Goal: Transaction & Acquisition: Purchase product/service

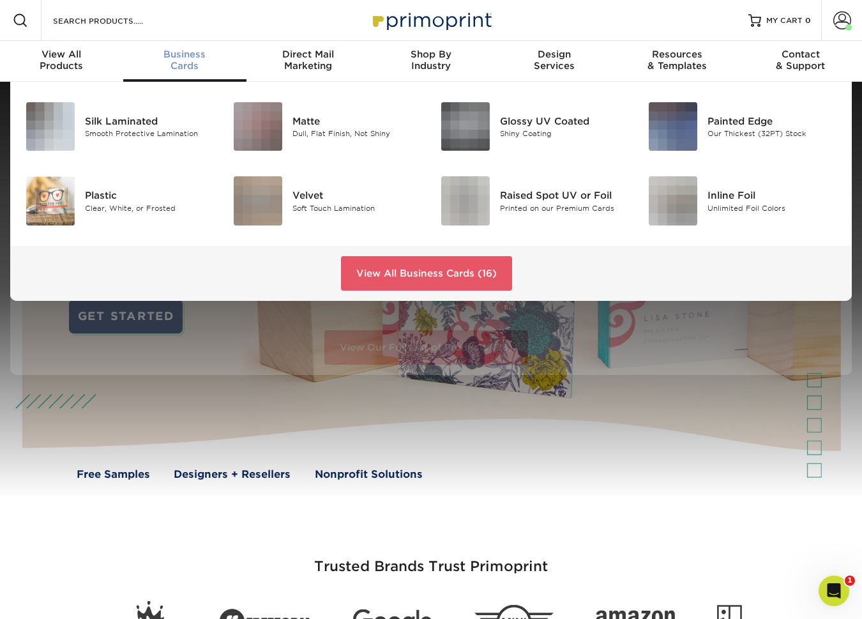
click at [172, 56] on span "Business" at bounding box center [184, 54] width 123 height 11
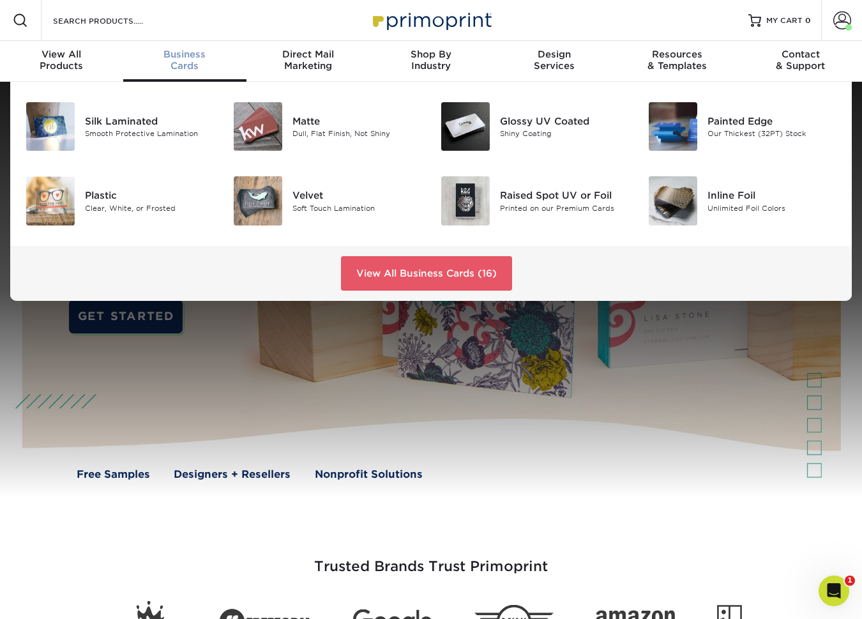
click at [187, 59] on span "Business" at bounding box center [184, 54] width 123 height 11
click at [174, 66] on div "Business Cards" at bounding box center [184, 60] width 123 height 23
click at [463, 273] on link "View All Business Cards (16)" at bounding box center [426, 273] width 171 height 34
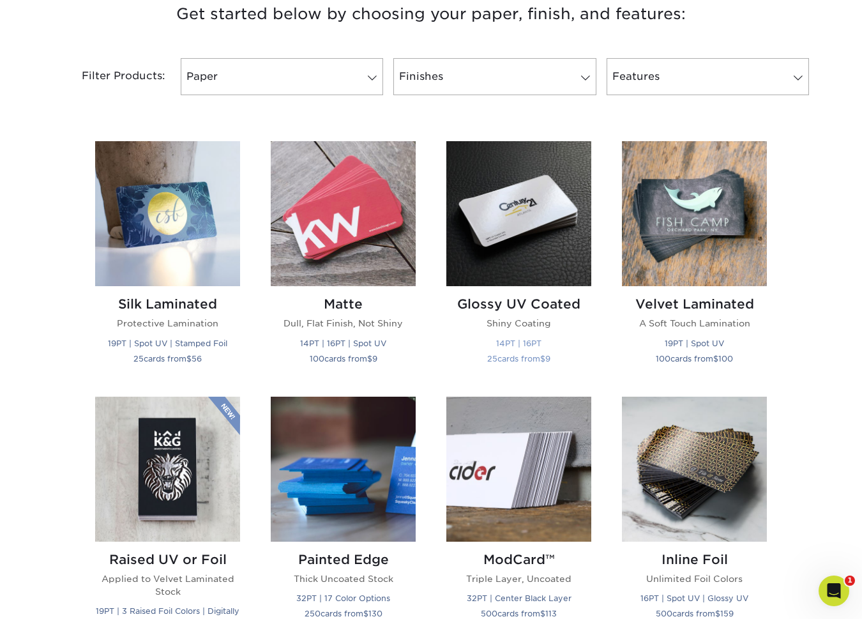
scroll to position [503, 0]
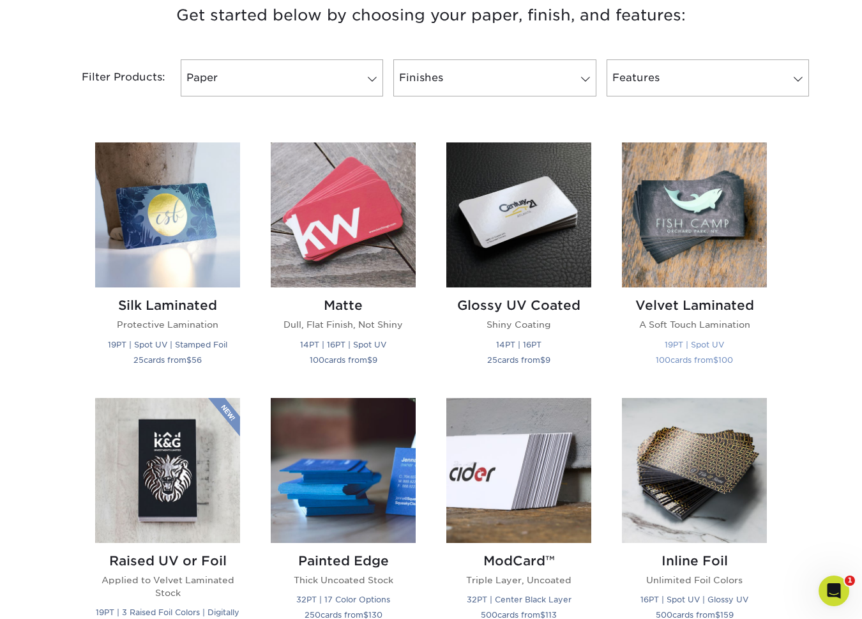
click at [667, 244] on img at bounding box center [694, 214] width 145 height 145
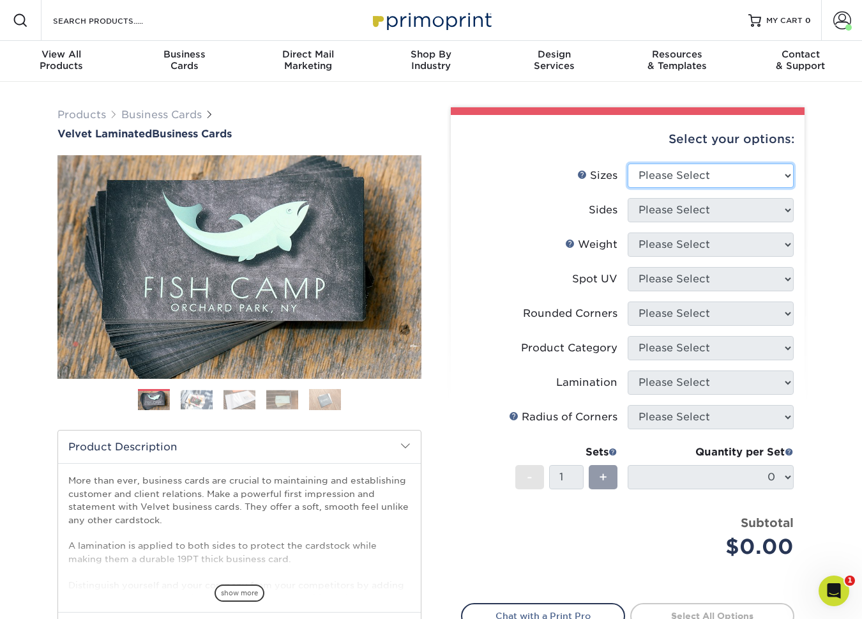
select select "2.00x3.50"
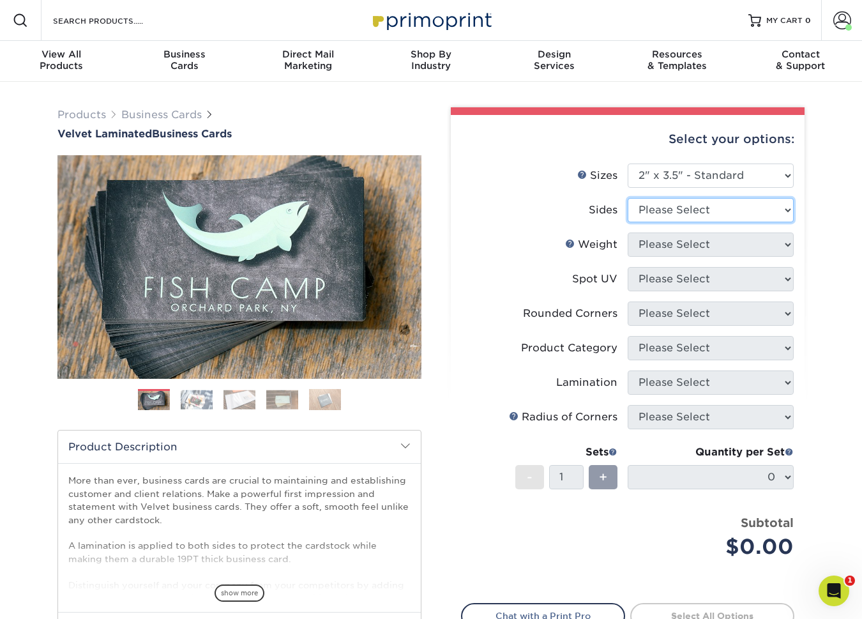
select select "13abbda7-1d64-4f25-8bb2-c179b224825d"
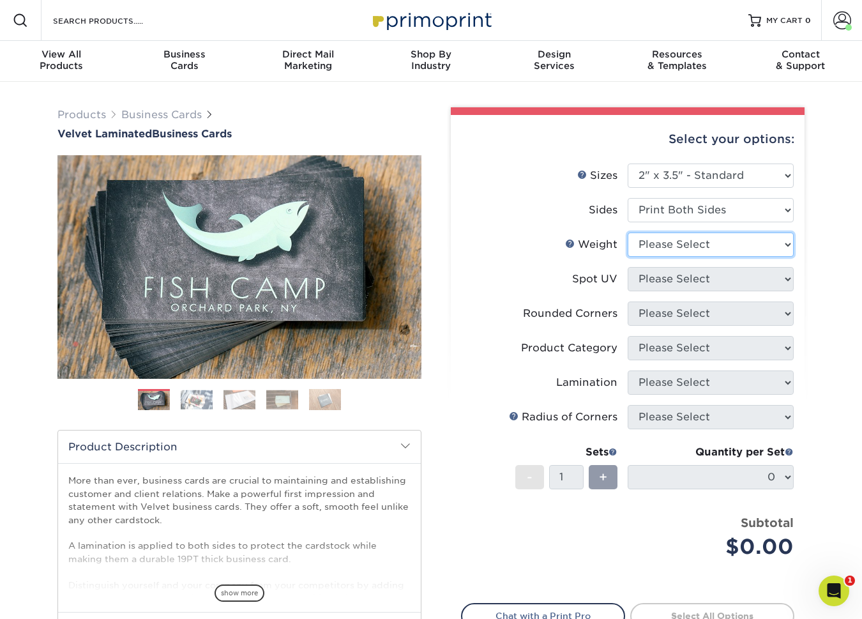
select select "16PT"
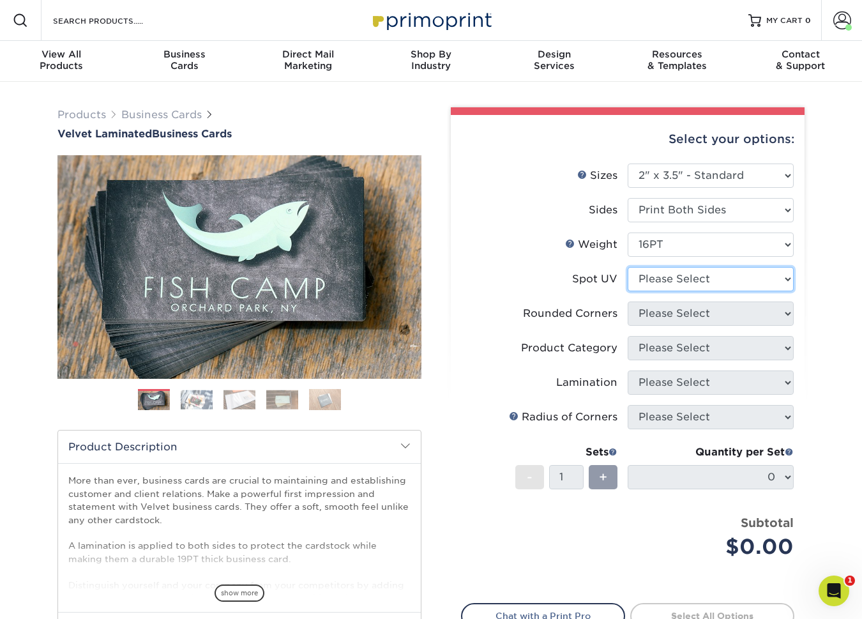
select select "3"
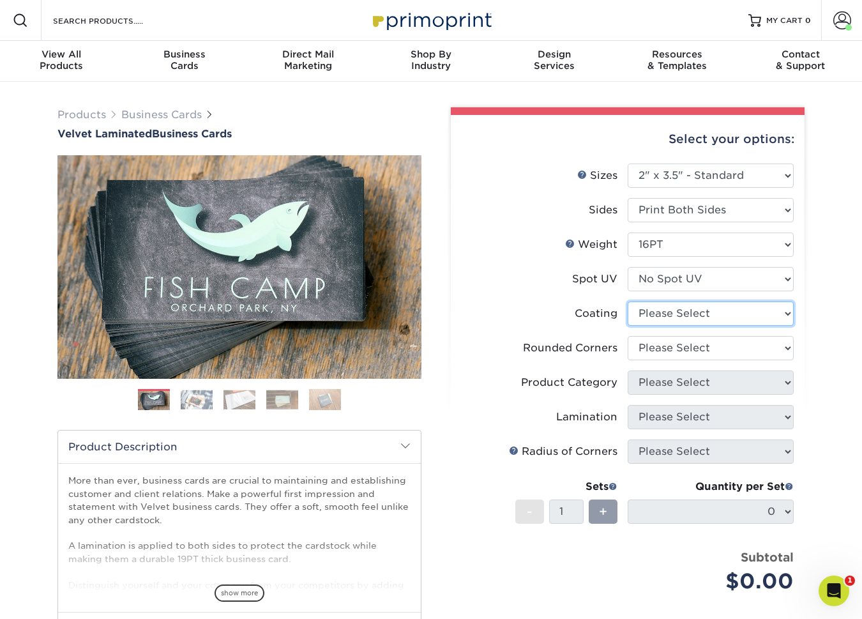
select select "3e7618de-abca-4bda-9f97-8b9129e913d8"
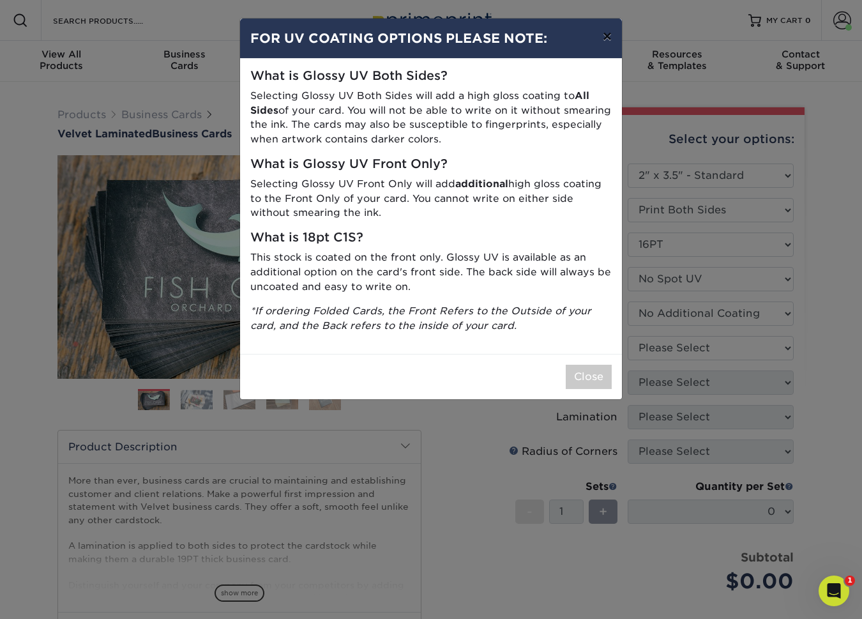
click at [606, 40] on button "×" at bounding box center [606, 37] width 29 height 36
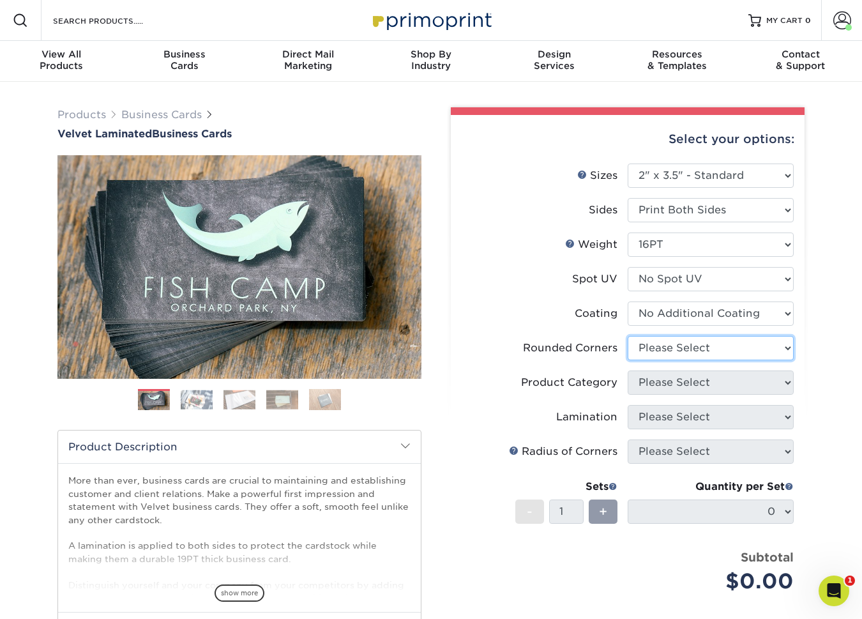
select select "0"
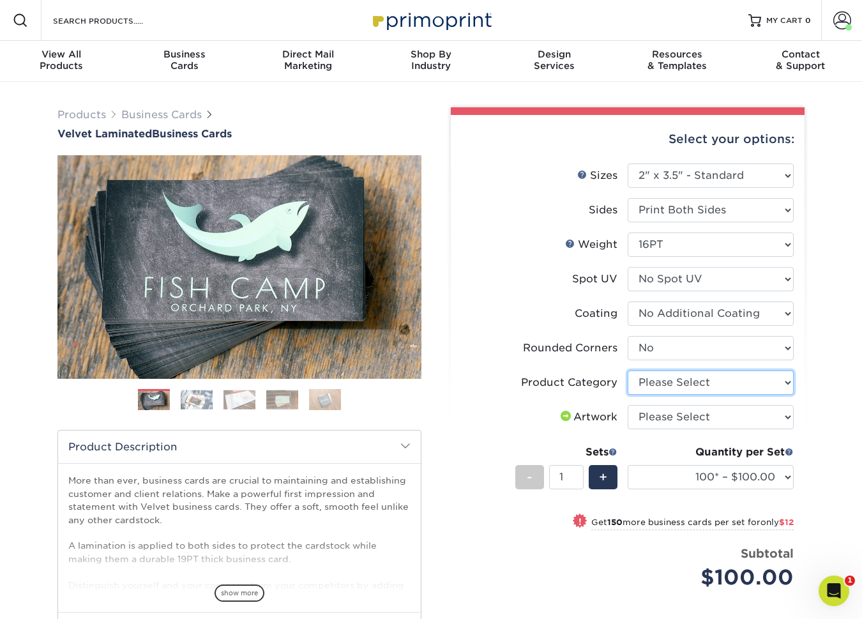
select select "3b5148f1-0588-4f88-a218-97bcfdce65c1"
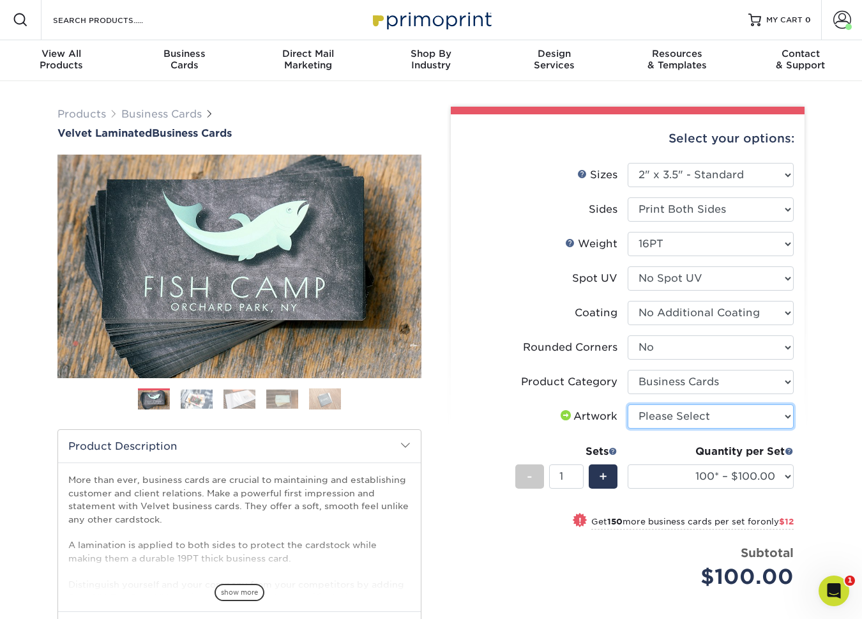
select select "upload"
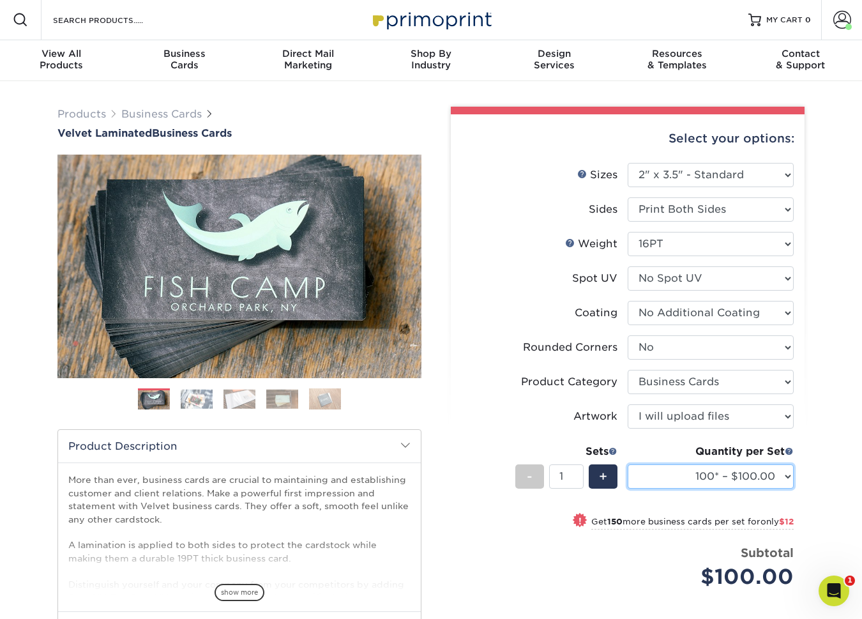
select select "1000 – $156.00"
click at [607, 551] on div "Price per set $156.00" at bounding box center [545, 568] width 166 height 49
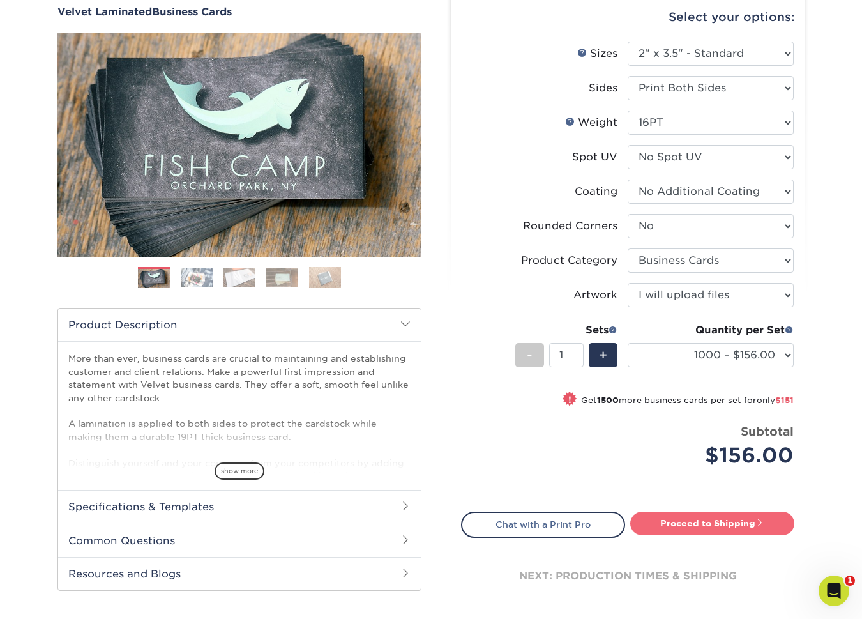
scroll to position [124, 0]
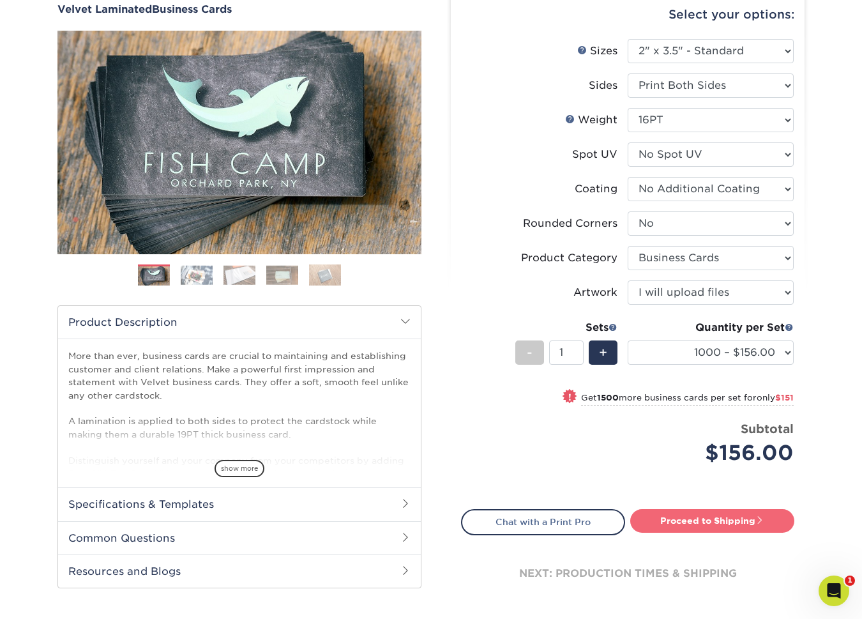
click at [720, 524] on link "Proceed to Shipping" at bounding box center [712, 520] width 164 height 23
type input "Set 1"
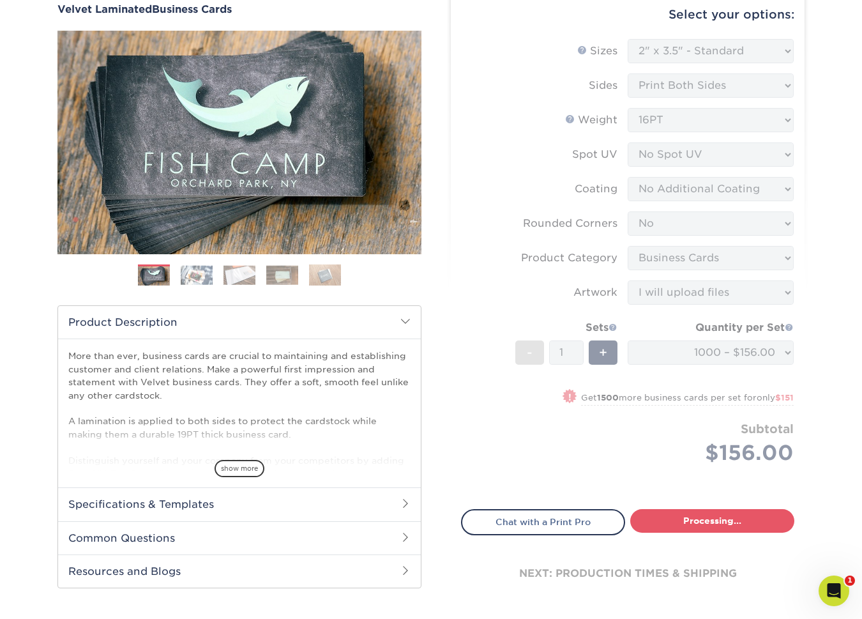
select select "fff926d9-f0e8-4ba2-b08d-9f4fa71c5550"
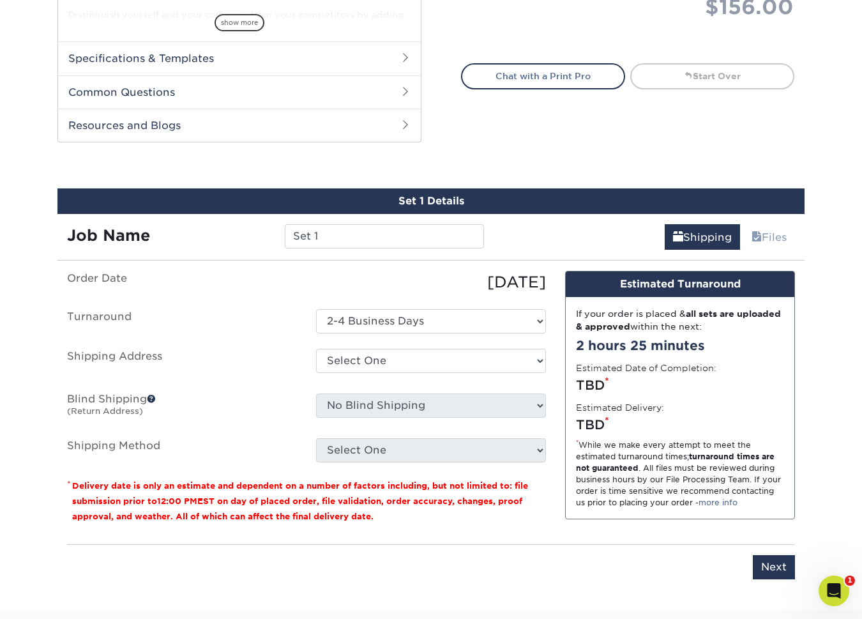
scroll to position [561, 0]
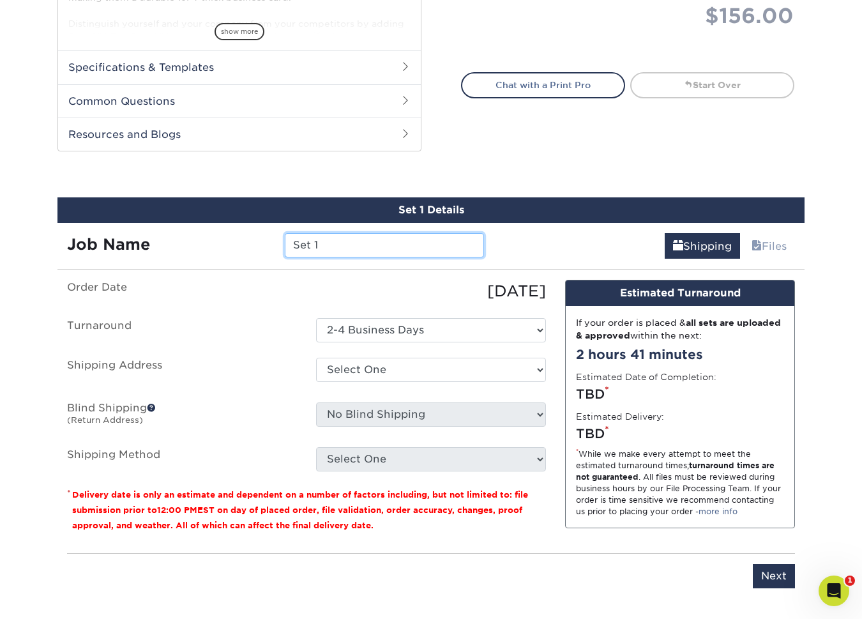
click at [368, 245] on input "Set 1" at bounding box center [384, 245] width 199 height 24
type input "LSLBC2"
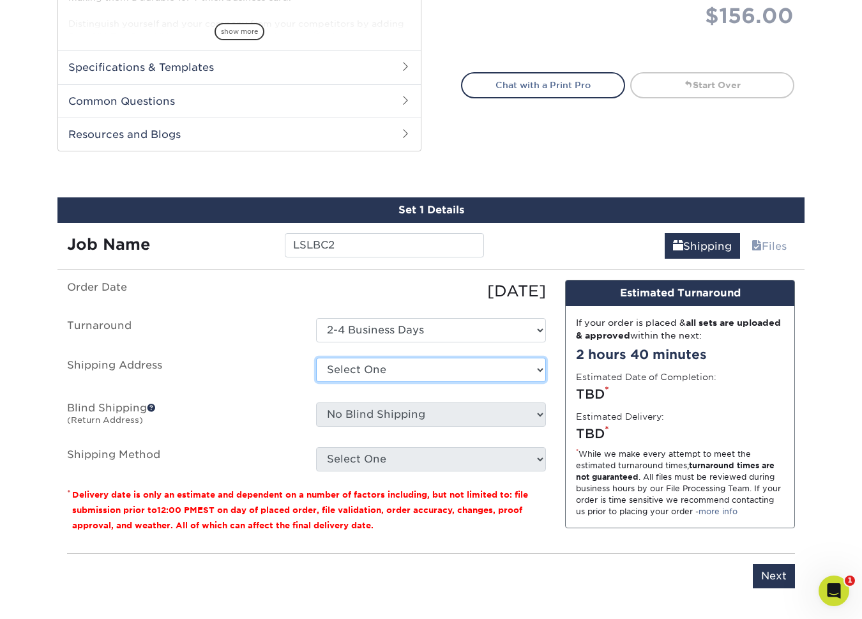
select select "285178"
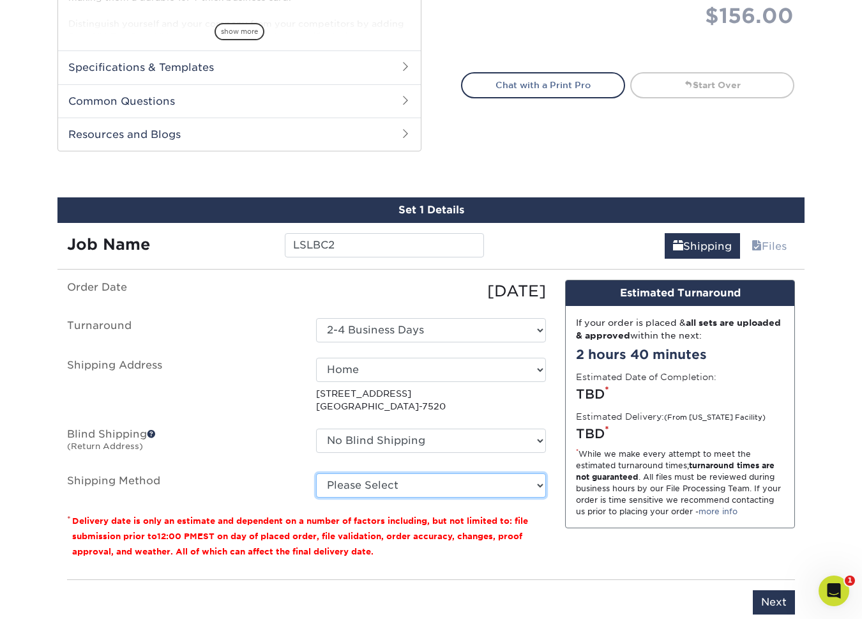
select select "03"
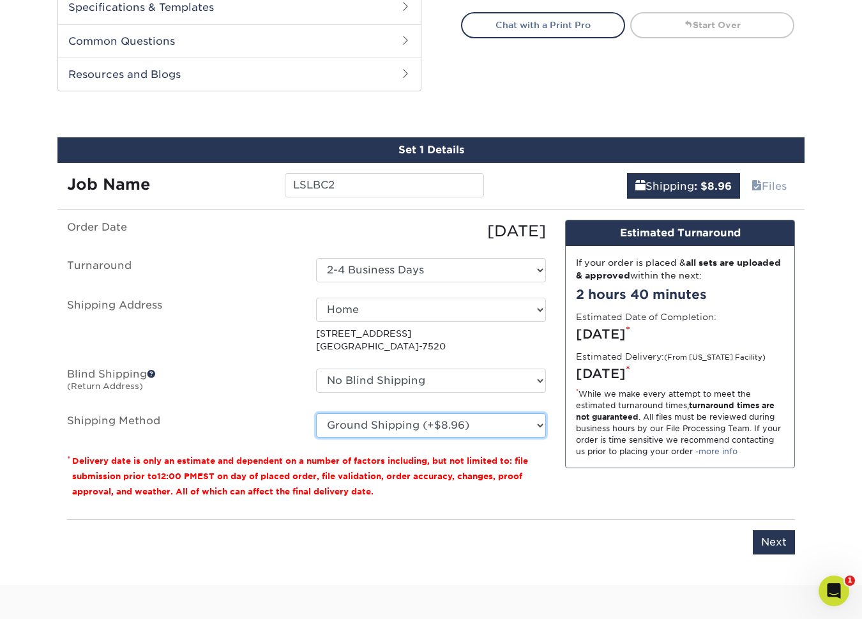
scroll to position [630, 0]
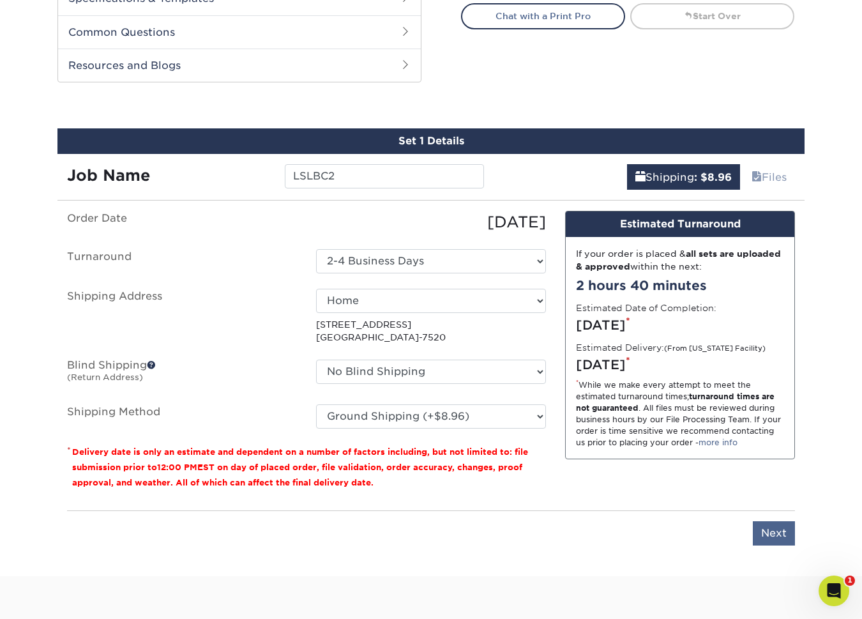
click at [779, 532] on input "Next" at bounding box center [774, 533] width 42 height 24
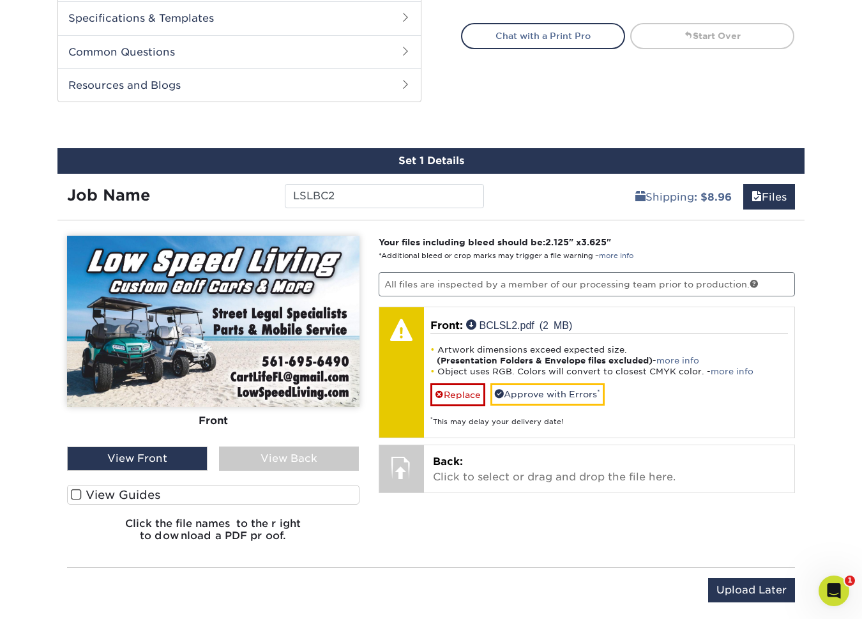
scroll to position [595, 0]
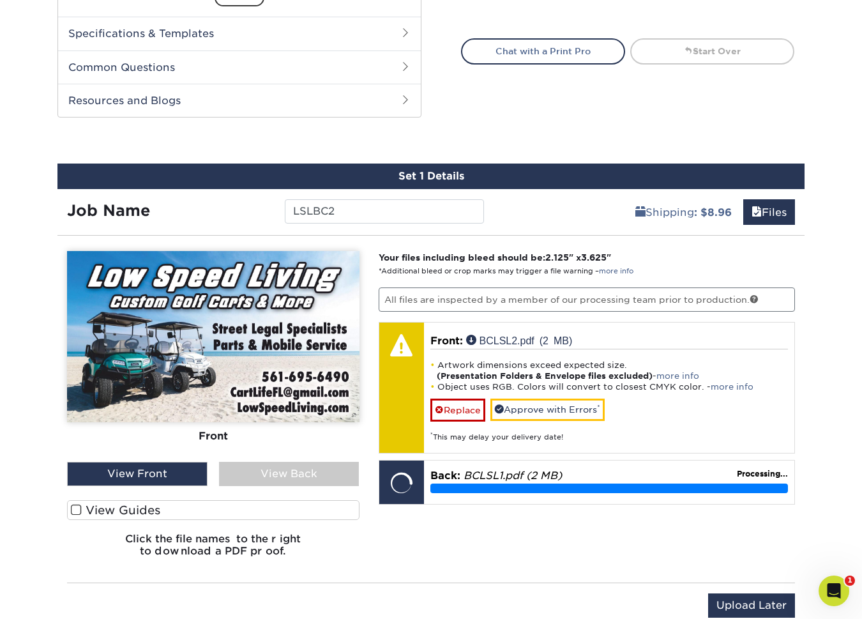
click at [80, 506] on span at bounding box center [76, 510] width 11 height 12
click at [0, 0] on input "View Guides" at bounding box center [0, 0] width 0 height 0
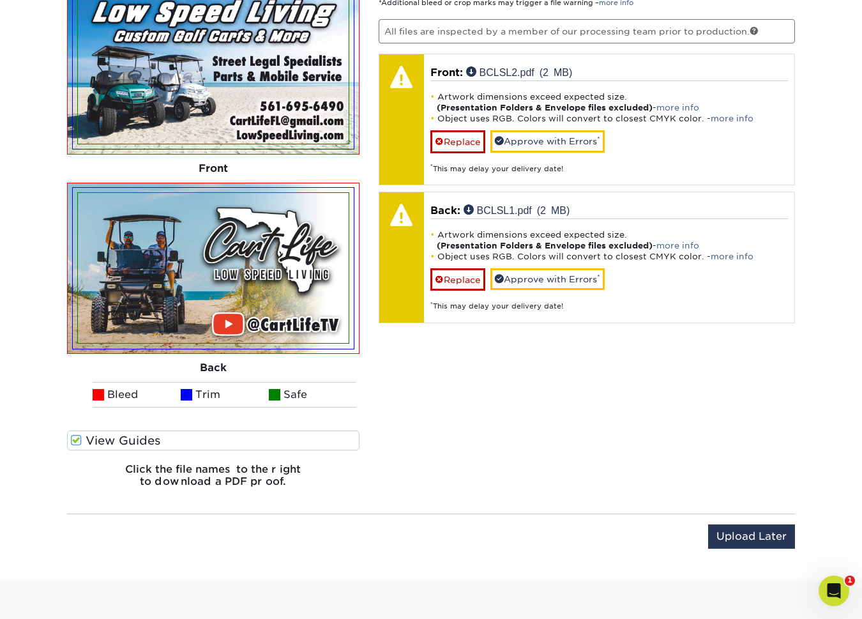
scroll to position [863, 0]
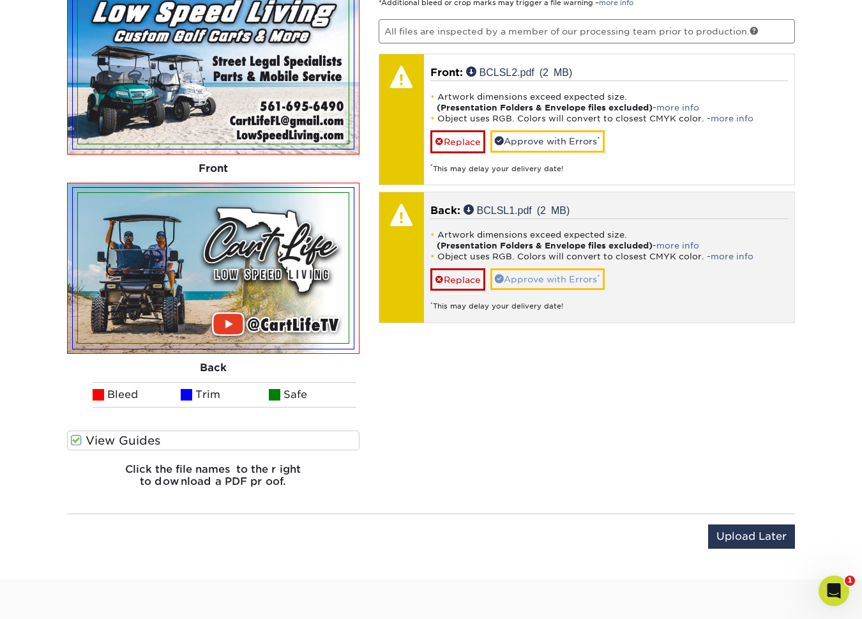
click at [541, 282] on link "Approve with Errors *" at bounding box center [547, 279] width 114 height 22
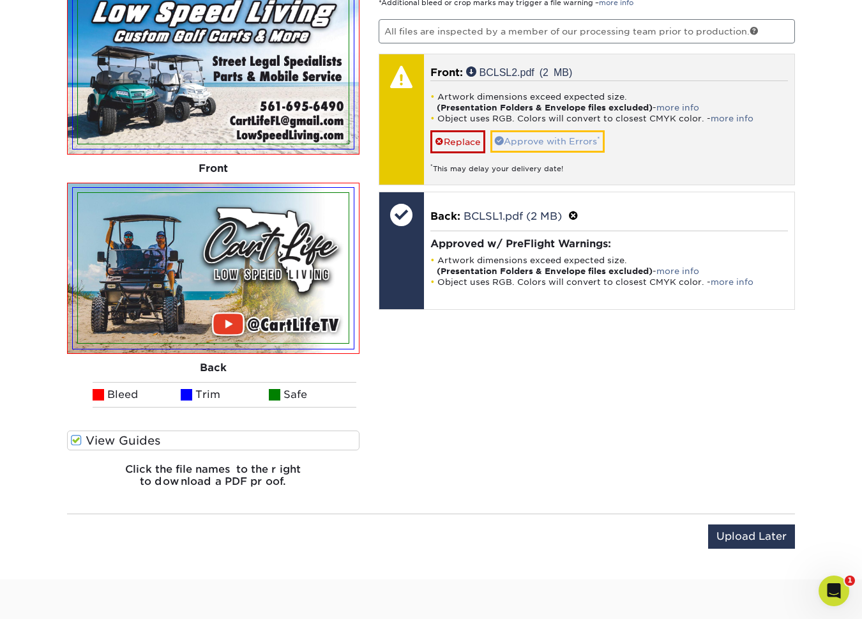
click at [563, 142] on link "Approve with Errors *" at bounding box center [547, 141] width 114 height 22
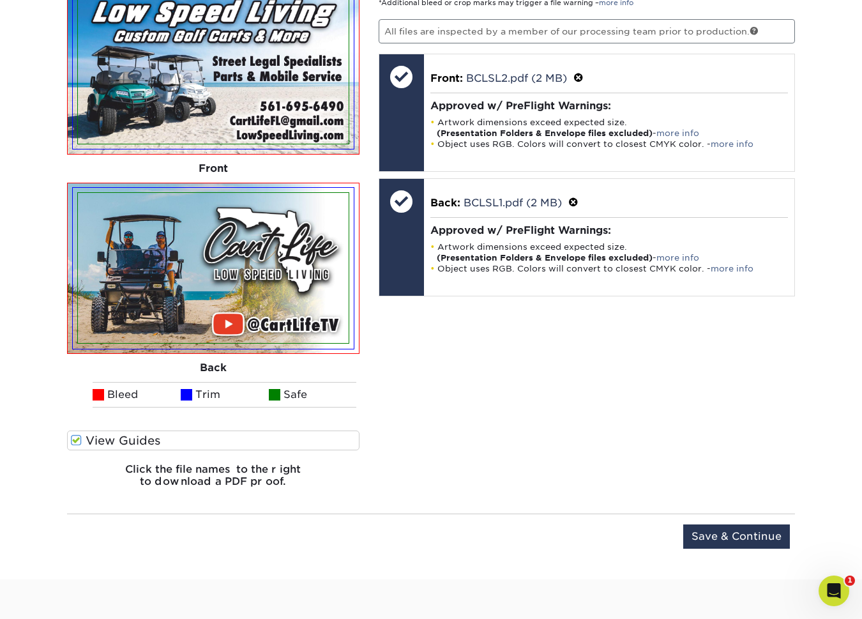
click at [717, 537] on input "Save & Continue" at bounding box center [736, 536] width 107 height 24
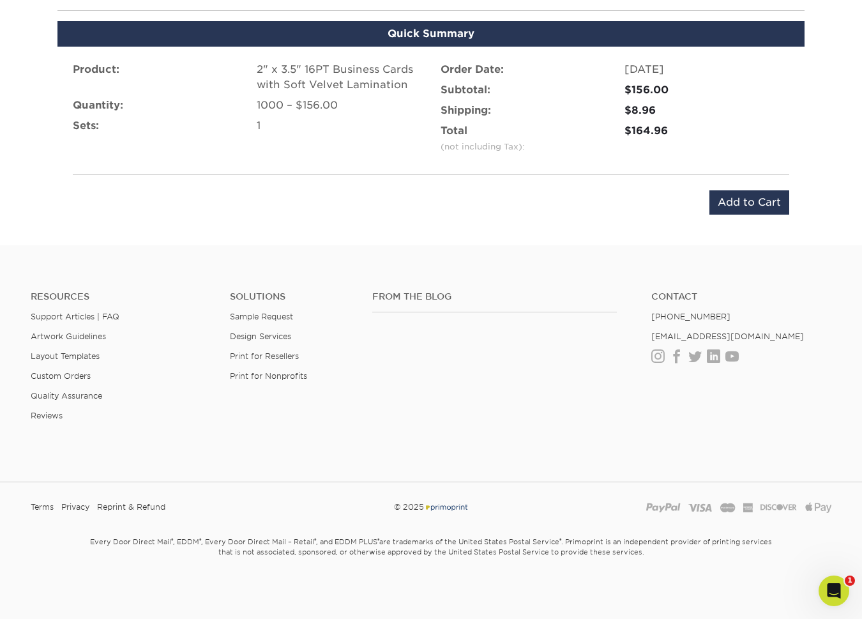
scroll to position [818, 0]
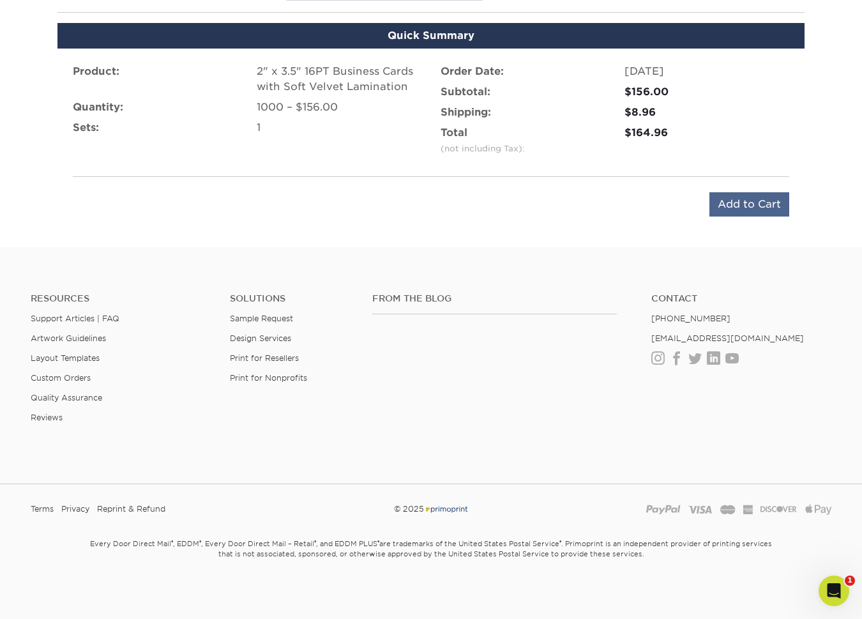
click at [738, 207] on input "Add to Cart" at bounding box center [749, 204] width 80 height 24
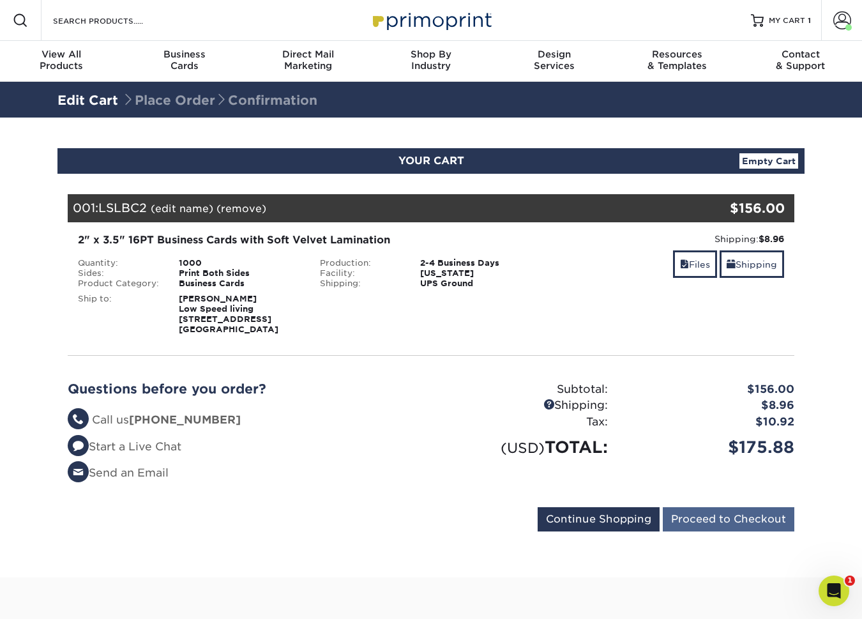
click at [744, 520] on input "Proceed to Checkout" at bounding box center [728, 519] width 131 height 24
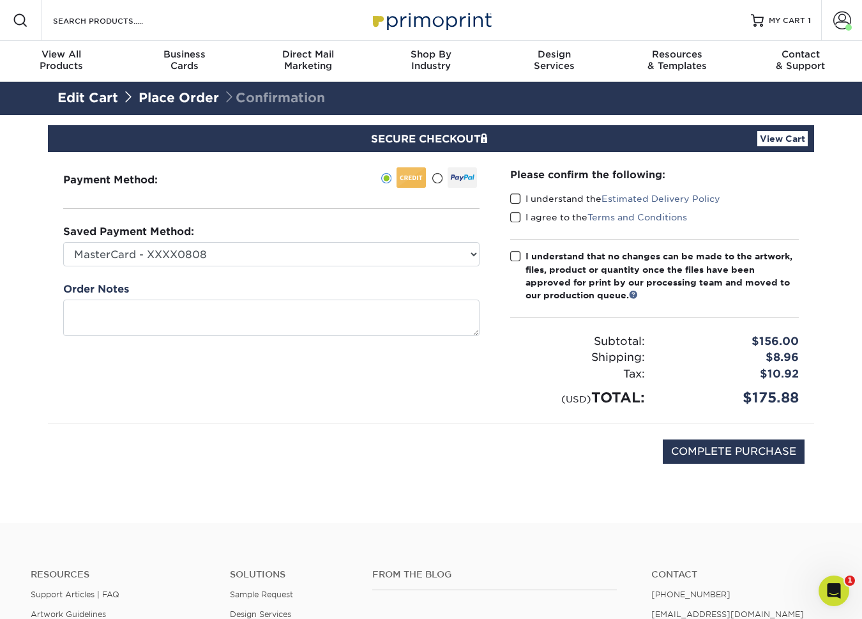
click at [514, 200] on span at bounding box center [515, 199] width 11 height 12
click at [0, 0] on input "I understand the Estimated Delivery Policy" at bounding box center [0, 0] width 0 height 0
click at [516, 218] on span at bounding box center [515, 217] width 11 height 12
click at [0, 0] on input "I agree to the Terms and Conditions" at bounding box center [0, 0] width 0 height 0
drag, startPoint x: 507, startPoint y: 253, endPoint x: 520, endPoint y: 264, distance: 17.2
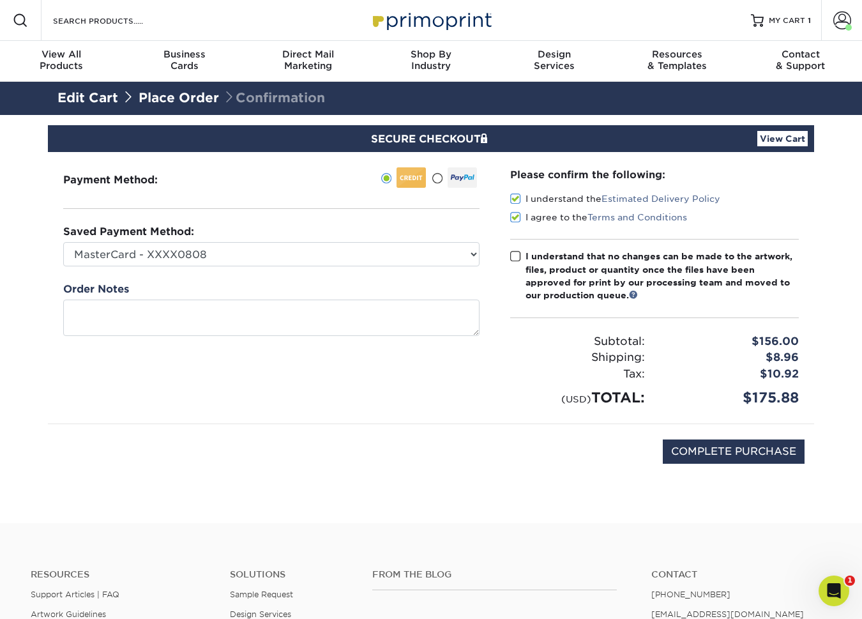
click at [508, 253] on div "Please confirm the following: I understand the Estimated Delivery Policy I agre…" at bounding box center [654, 287] width 319 height 271
drag, startPoint x: 518, startPoint y: 253, endPoint x: 555, endPoint y: 296, distance: 55.7
click at [518, 253] on span at bounding box center [515, 256] width 11 height 12
click at [0, 0] on input "I understand that no changes can be made to the artwork, files, product or quan…" at bounding box center [0, 0] width 0 height 0
click at [745, 447] on input "COMPLETE PURCHASE" at bounding box center [734, 451] width 142 height 24
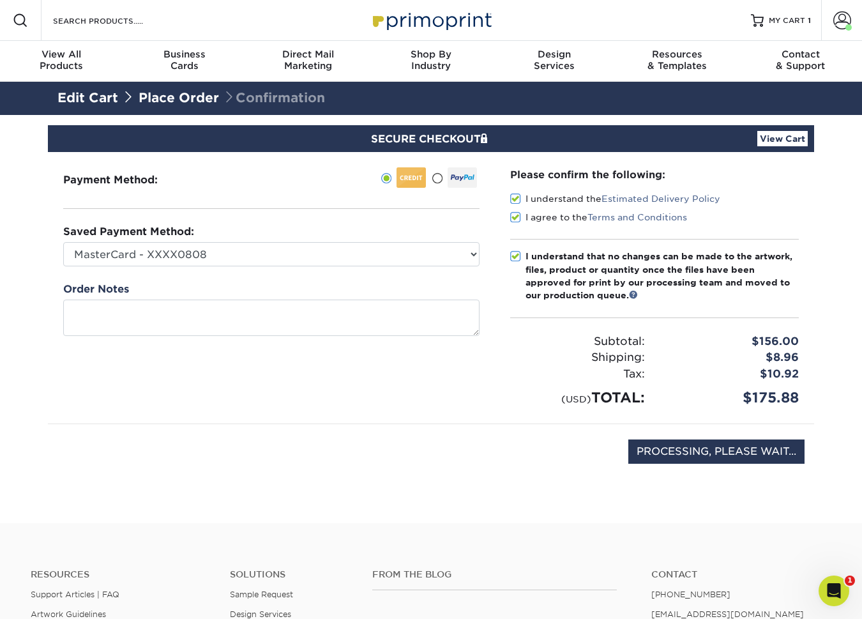
type input "COMPLETE PURCHASE"
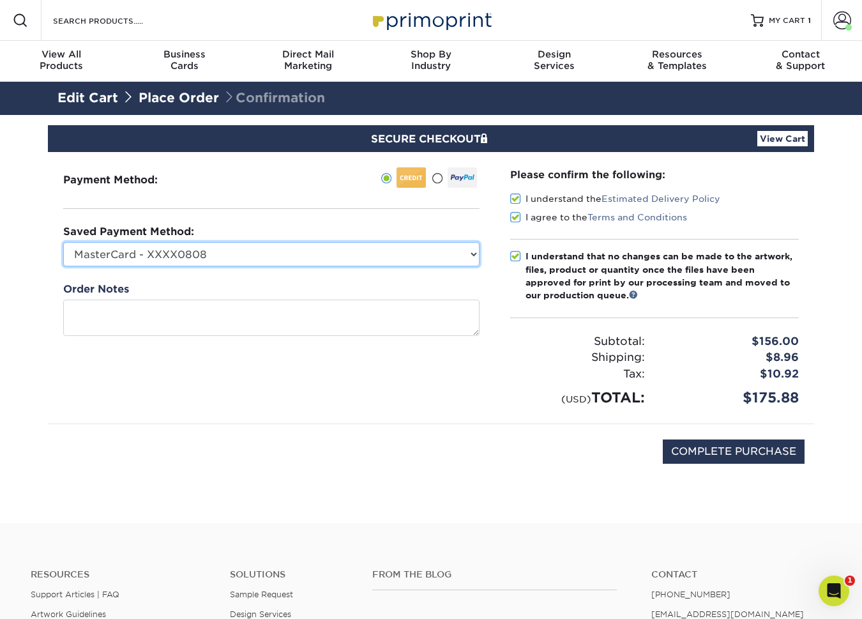
select select
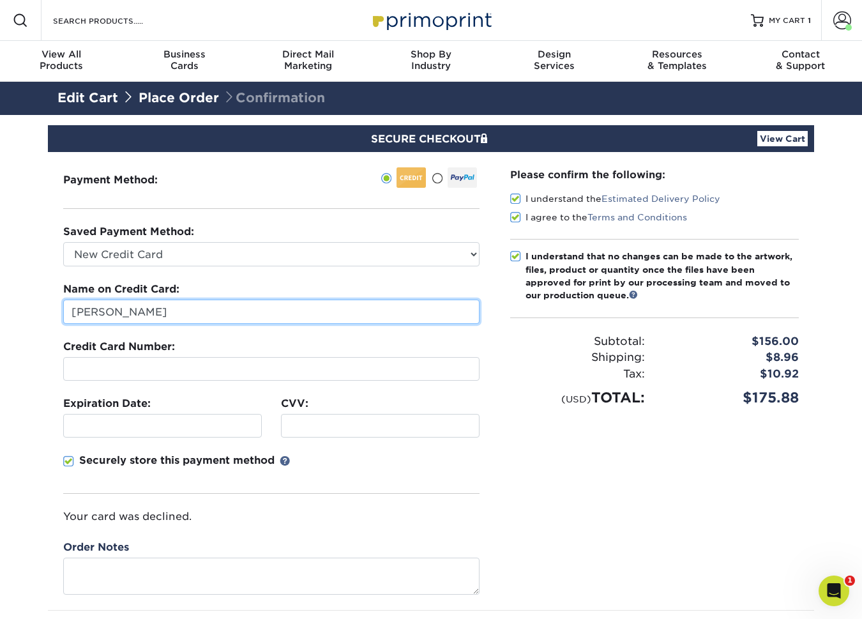
click at [244, 313] on input "Mike Burdman" at bounding box center [271, 311] width 416 height 24
type input "Charles Burdman"
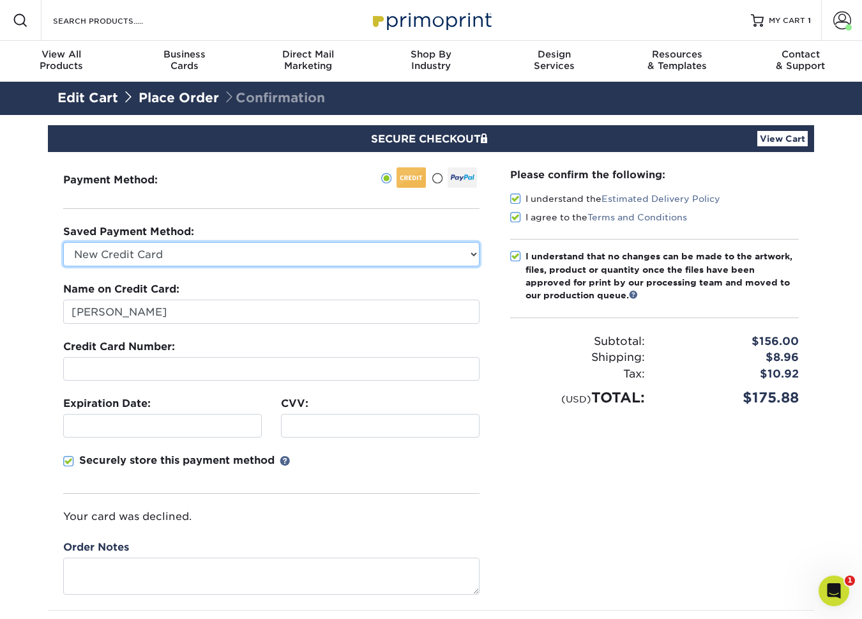
select select "75262"
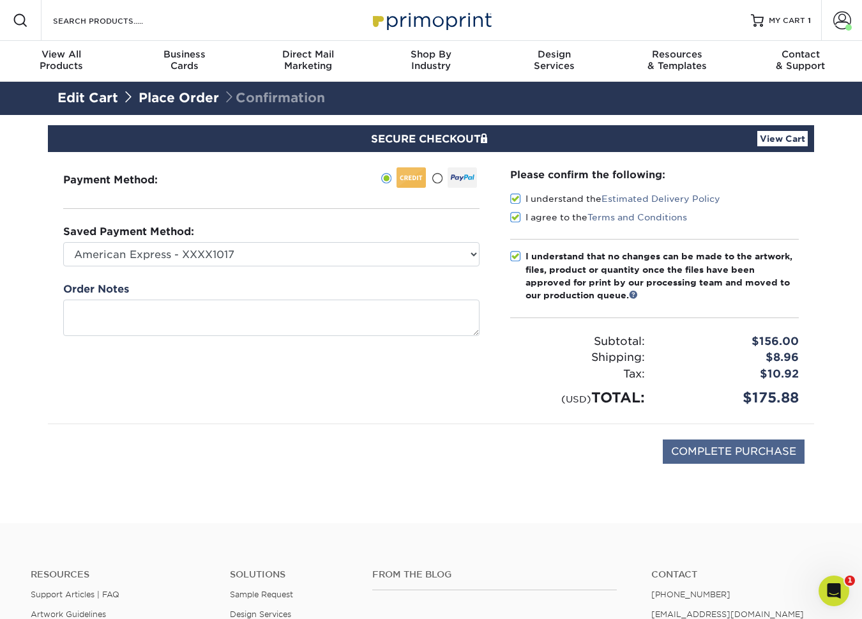
click at [740, 449] on input "COMPLETE PURCHASE" at bounding box center [734, 451] width 142 height 24
type input "PROCESSING, PLEASE WAIT..."
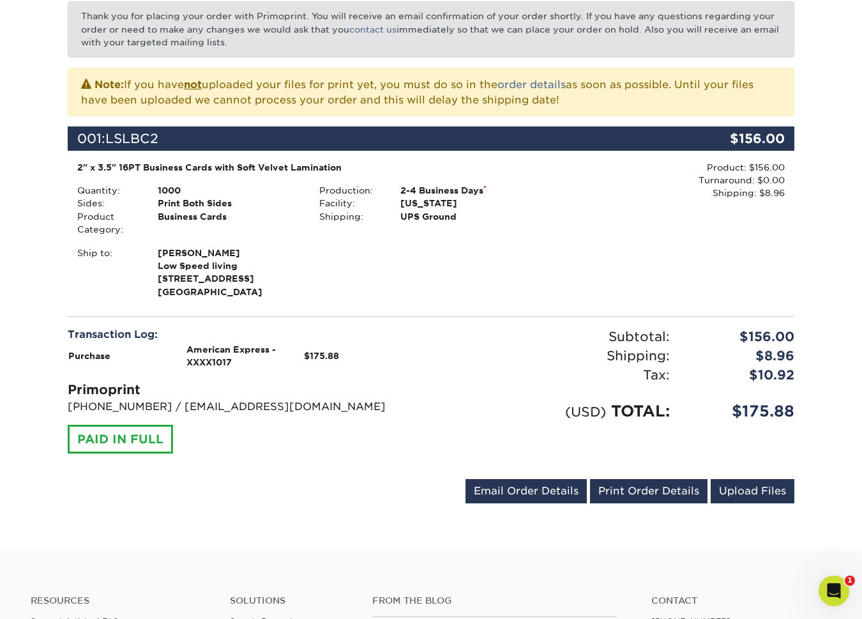
scroll to position [237, 0]
